Goal: Information Seeking & Learning: Learn about a topic

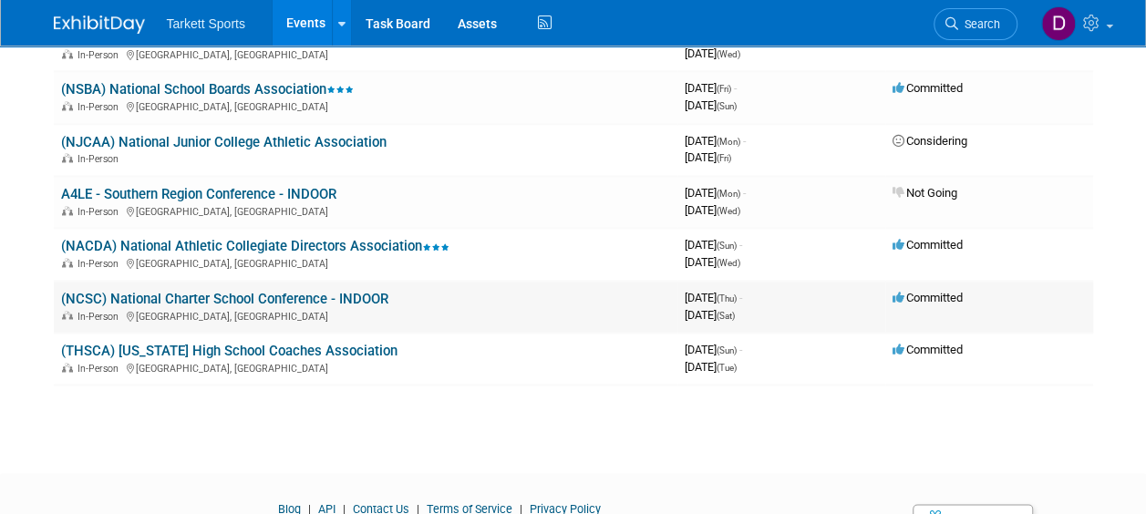
scroll to position [4825, 0]
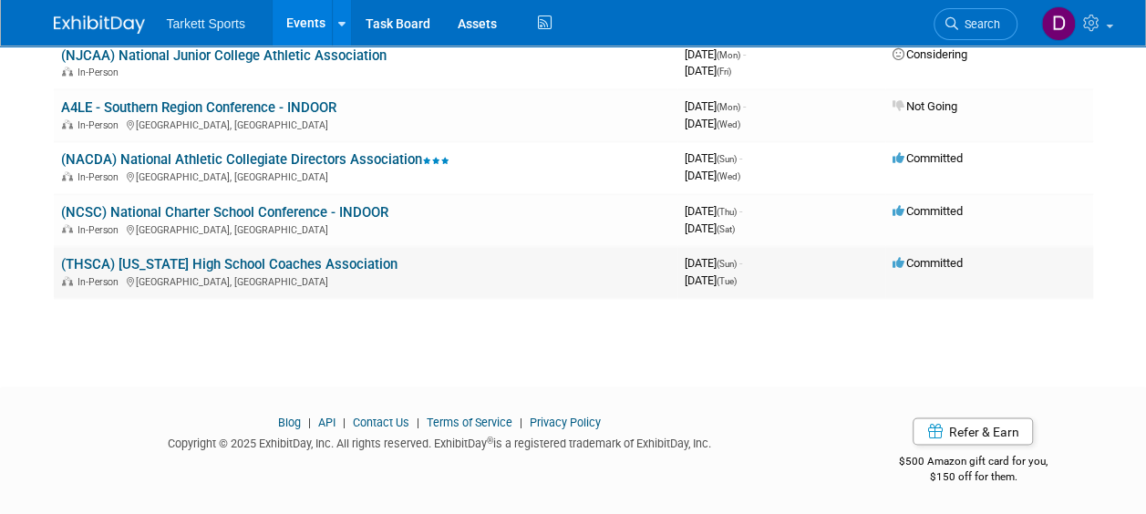
click at [298, 260] on link "(THSCA) [US_STATE] High School Coaches Association" at bounding box center [229, 264] width 336 height 16
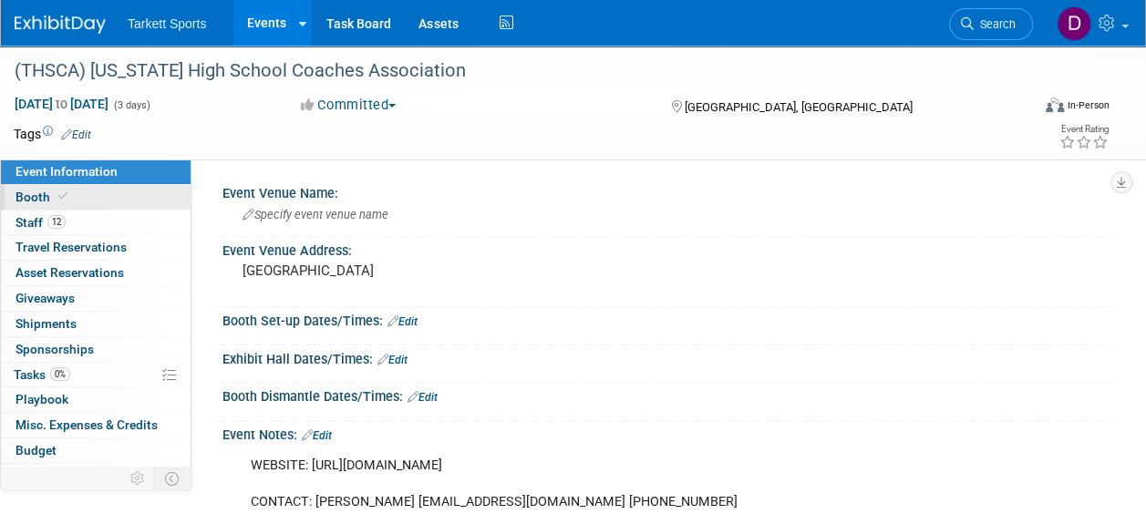
click at [31, 191] on span "Booth" at bounding box center [43, 197] width 56 height 15
select select "FieldTurf, Beynon, Indoor"
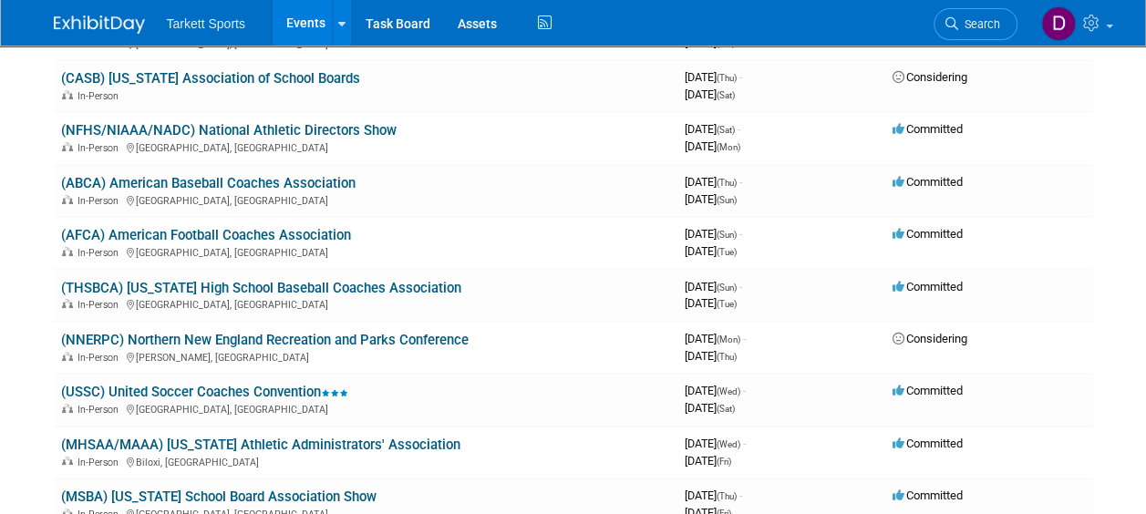
scroll to position [3372, 0]
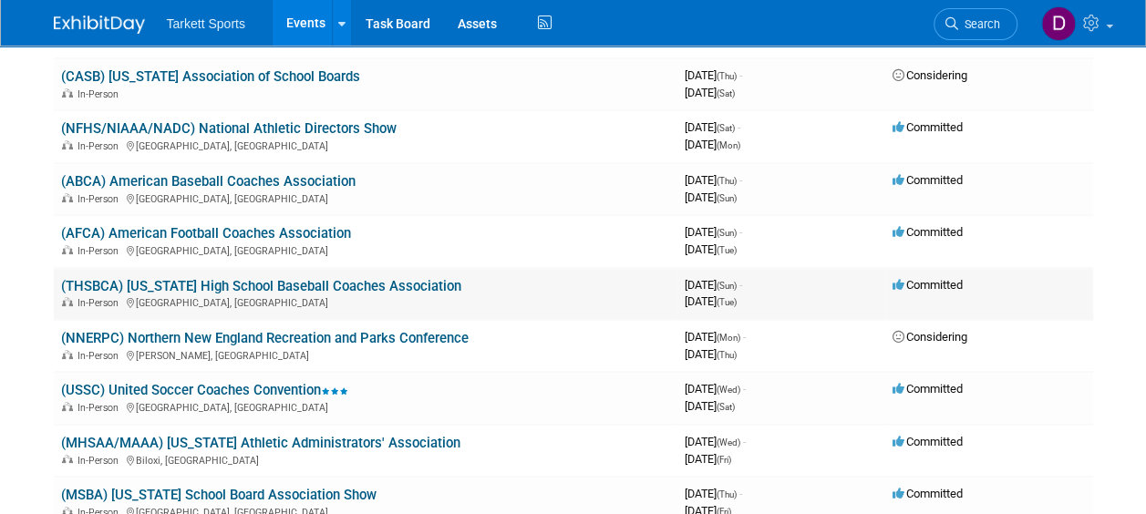
click at [401, 281] on link "(THSBCA) [US_STATE] High School Baseball Coaches Association" at bounding box center [261, 286] width 400 height 16
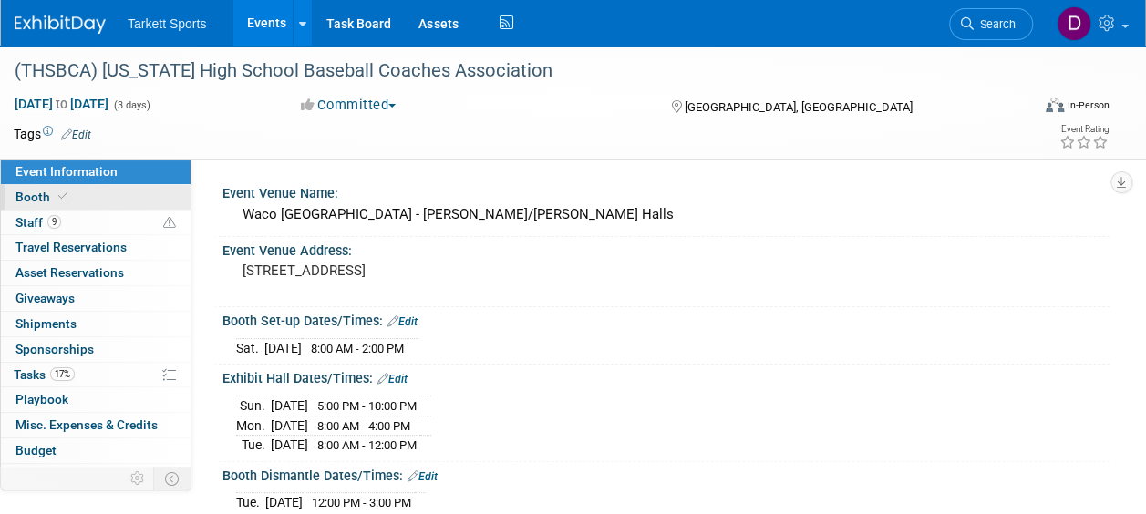
click at [42, 193] on span "Booth" at bounding box center [43, 197] width 56 height 15
select select "FieldTurf"
